Goal: Information Seeking & Learning: Learn about a topic

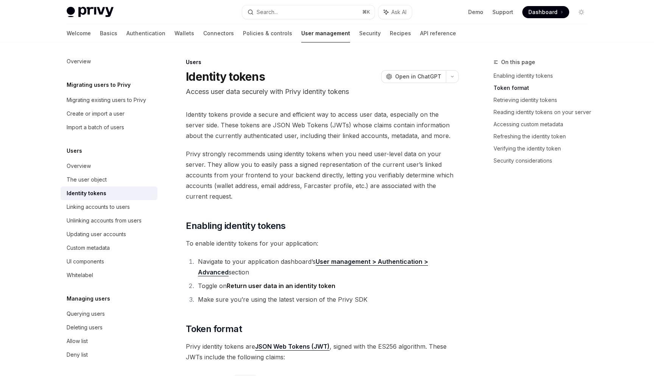
scroll to position [265, 0]
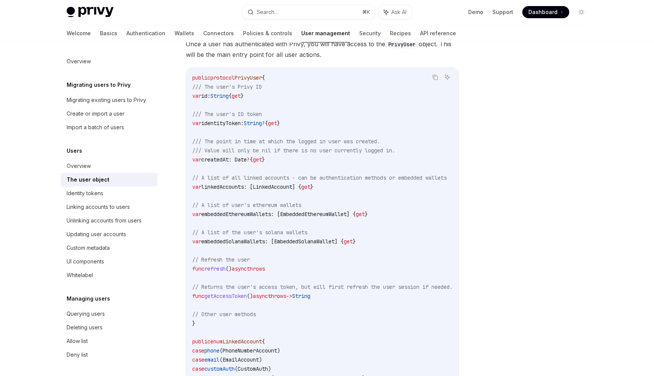
scroll to position [105, 0]
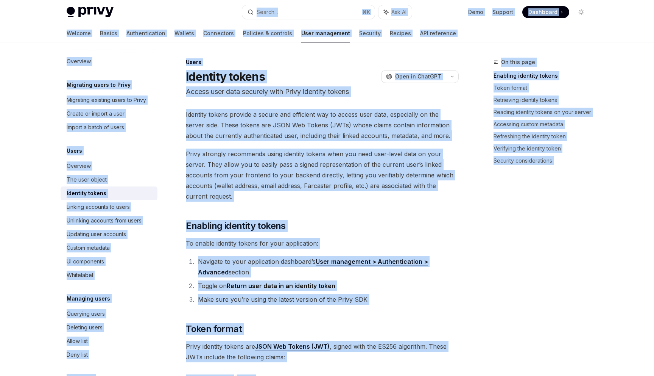
drag, startPoint x: 350, startPoint y: 238, endPoint x: 270, endPoint y: -47, distance: 296.3
click at [270, 0] on html "Privy Docs home page Search... ⌘ K Ask AI Demo Support Dashboard Dashboard Sear…" at bounding box center [327, 188] width 654 height 376
